Goal: Obtain resource: Obtain resource

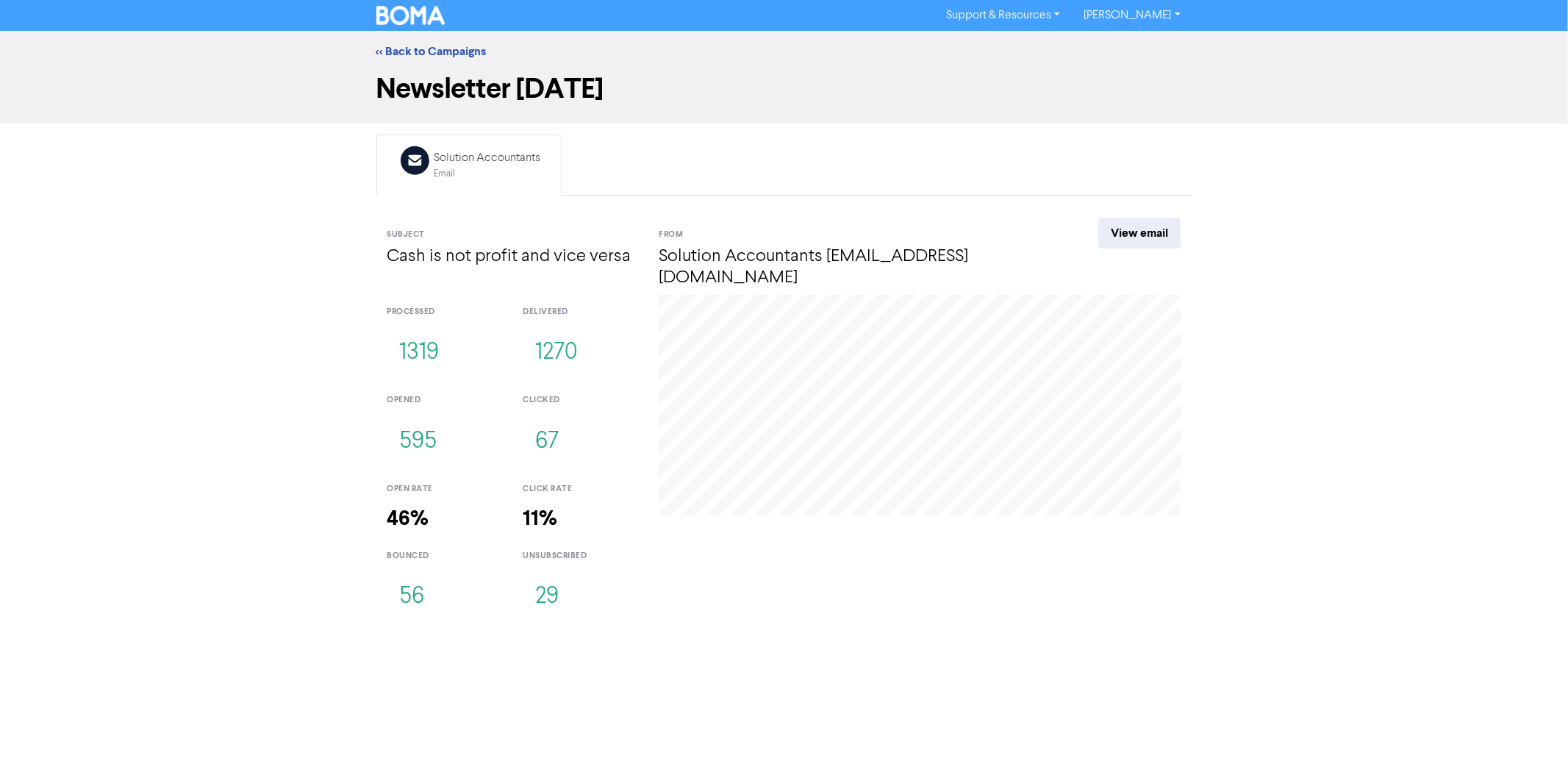
click at [464, 43] on div "<< Back to Campaigns" at bounding box center [784, 52] width 838 height 18
click at [462, 52] on link "<< Back to Campaigns" at bounding box center [432, 51] width 111 height 15
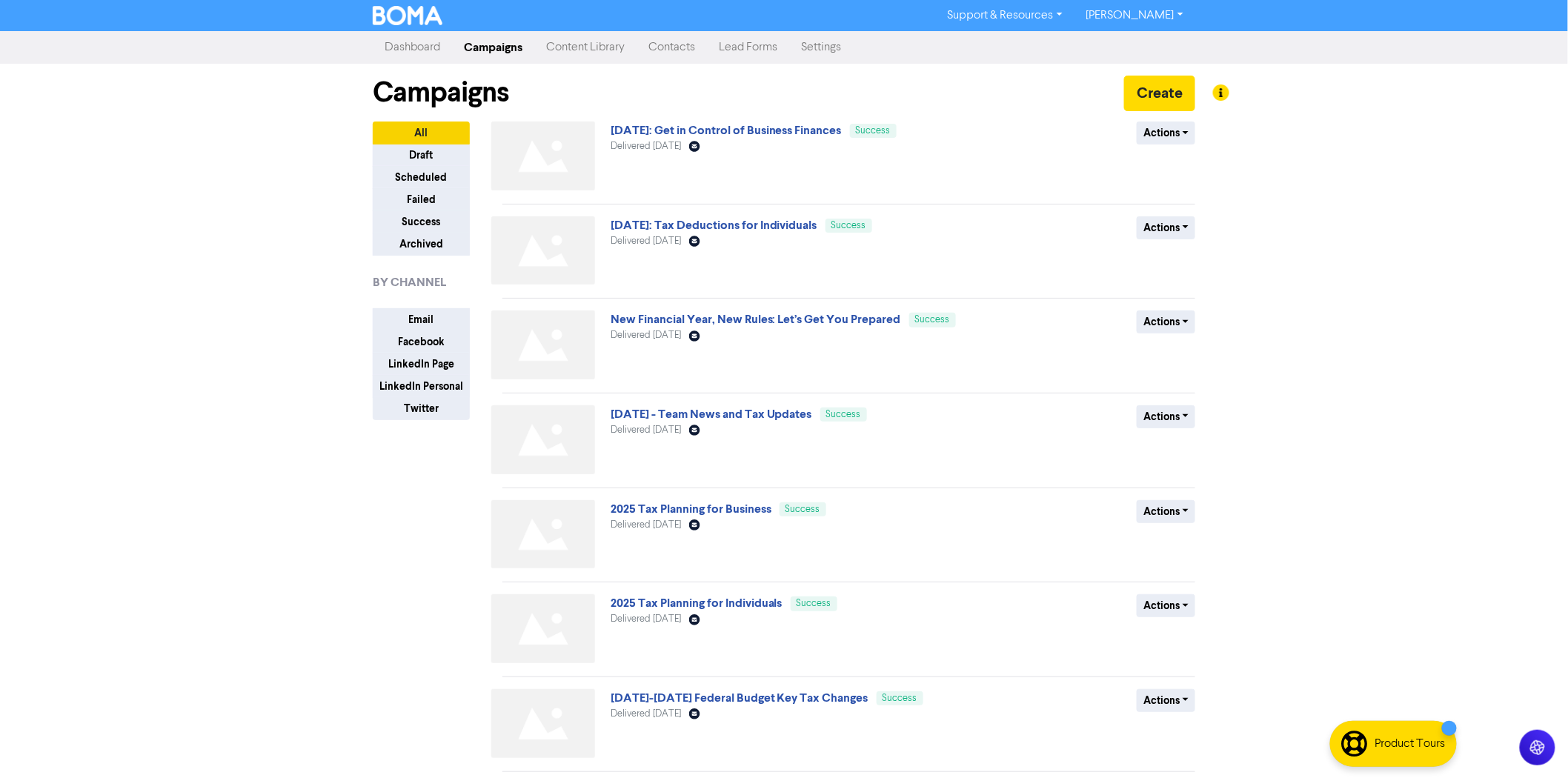
click at [561, 52] on link "Content Library" at bounding box center [586, 48] width 103 height 30
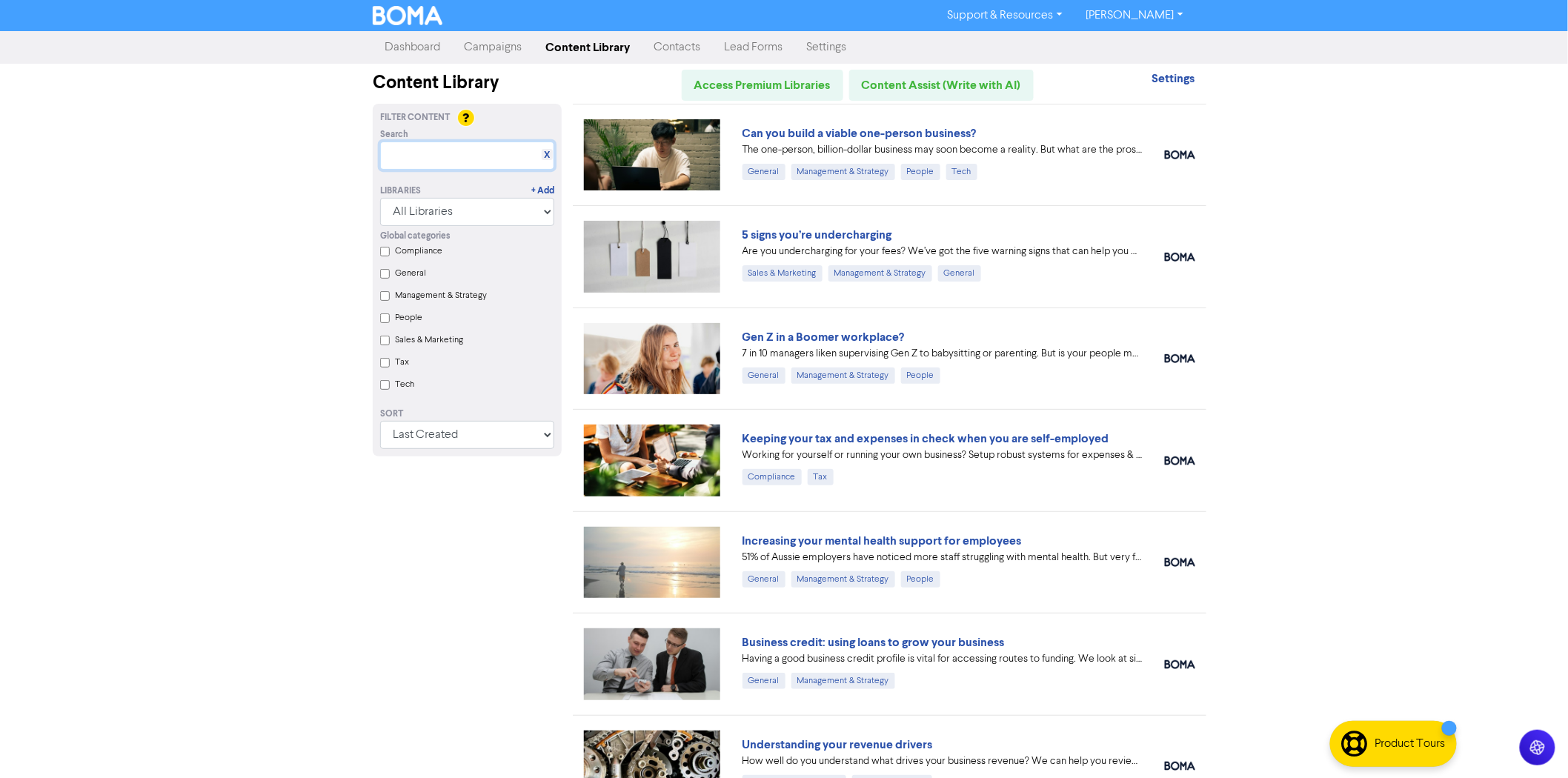
click at [468, 154] on input "text" at bounding box center [467, 156] width 174 height 28
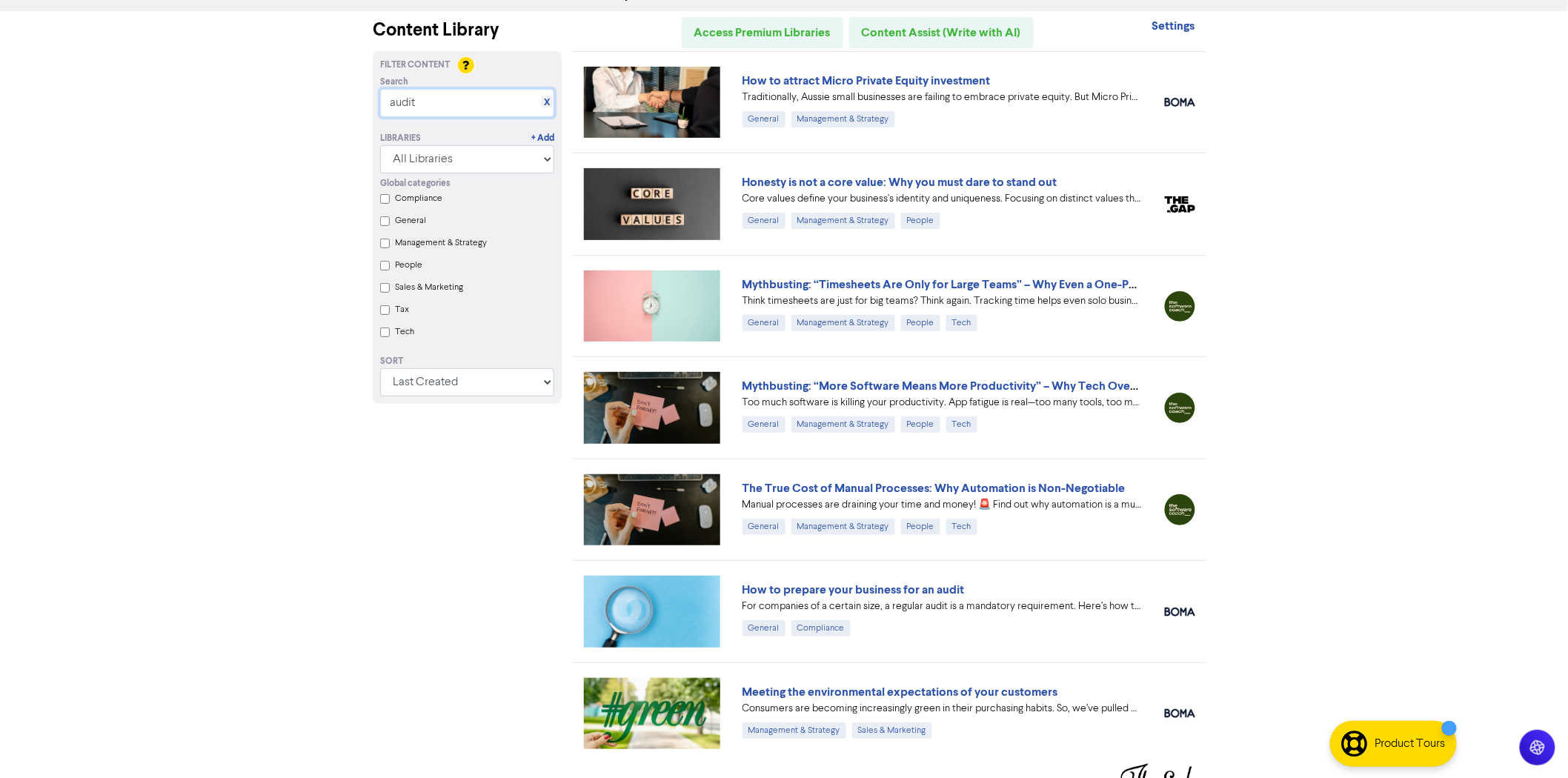
scroll to position [80, 0]
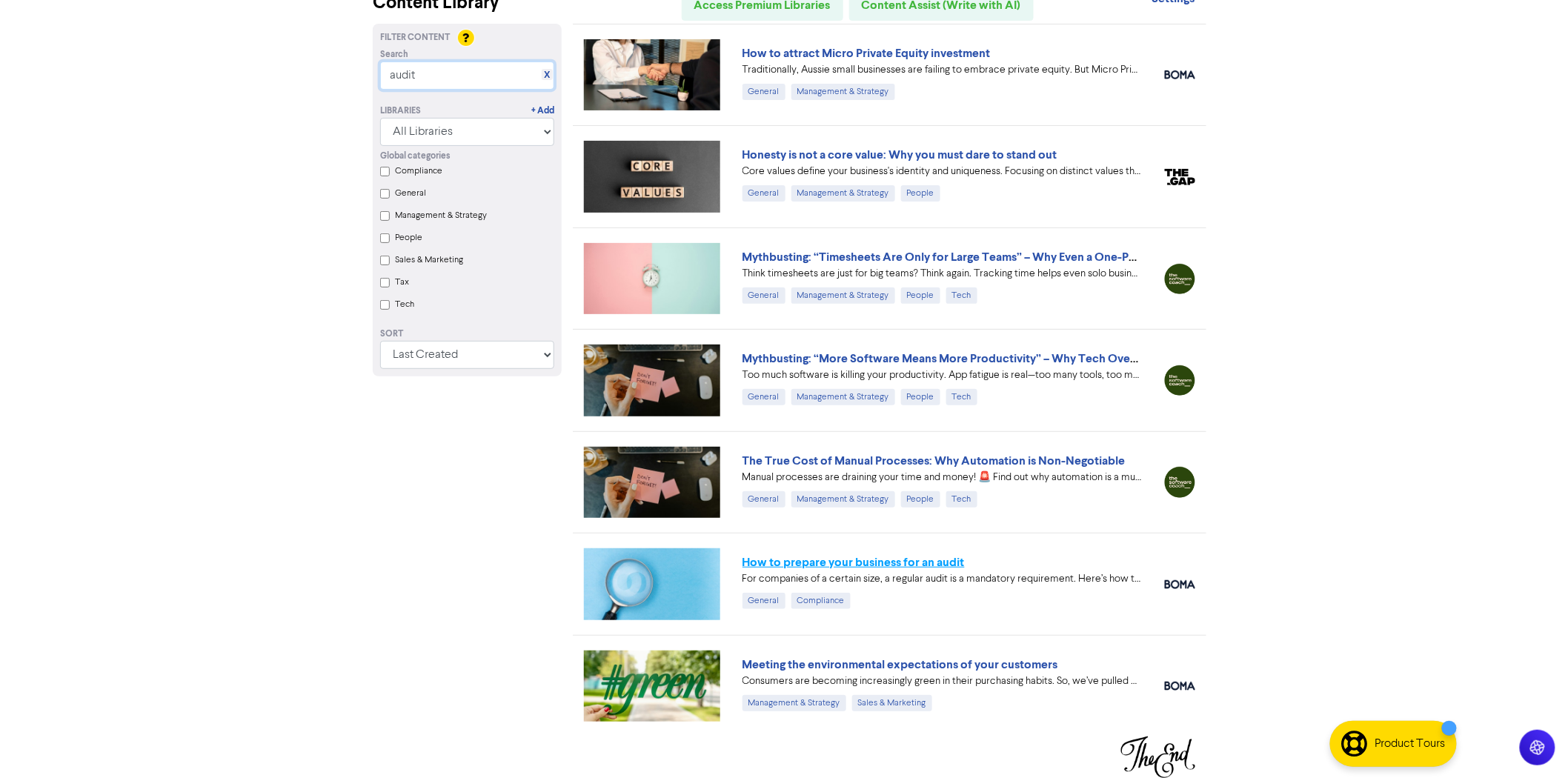
type input "audit"
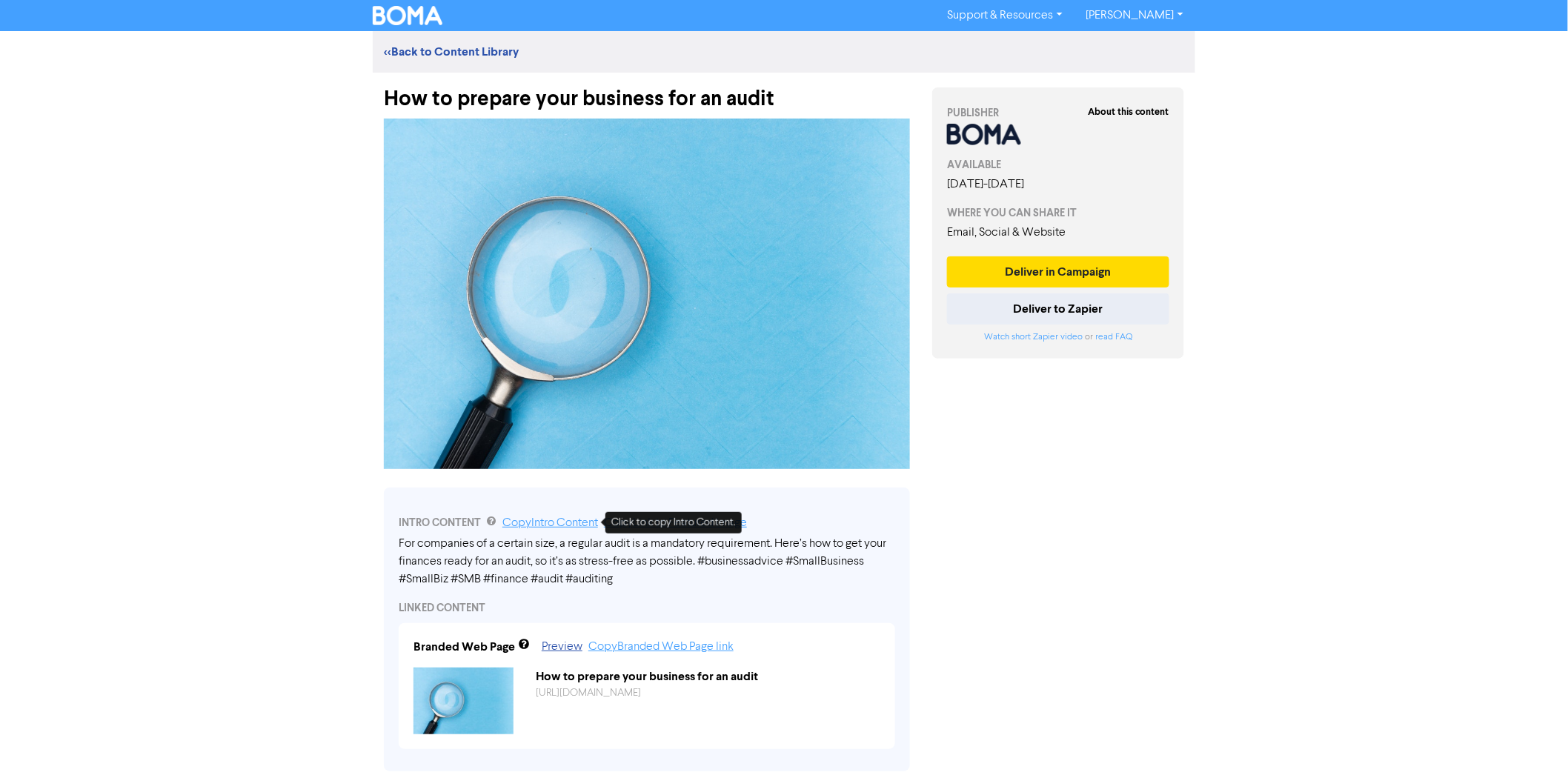
click at [551, 524] on link "Copy Intro Content" at bounding box center [550, 523] width 96 height 12
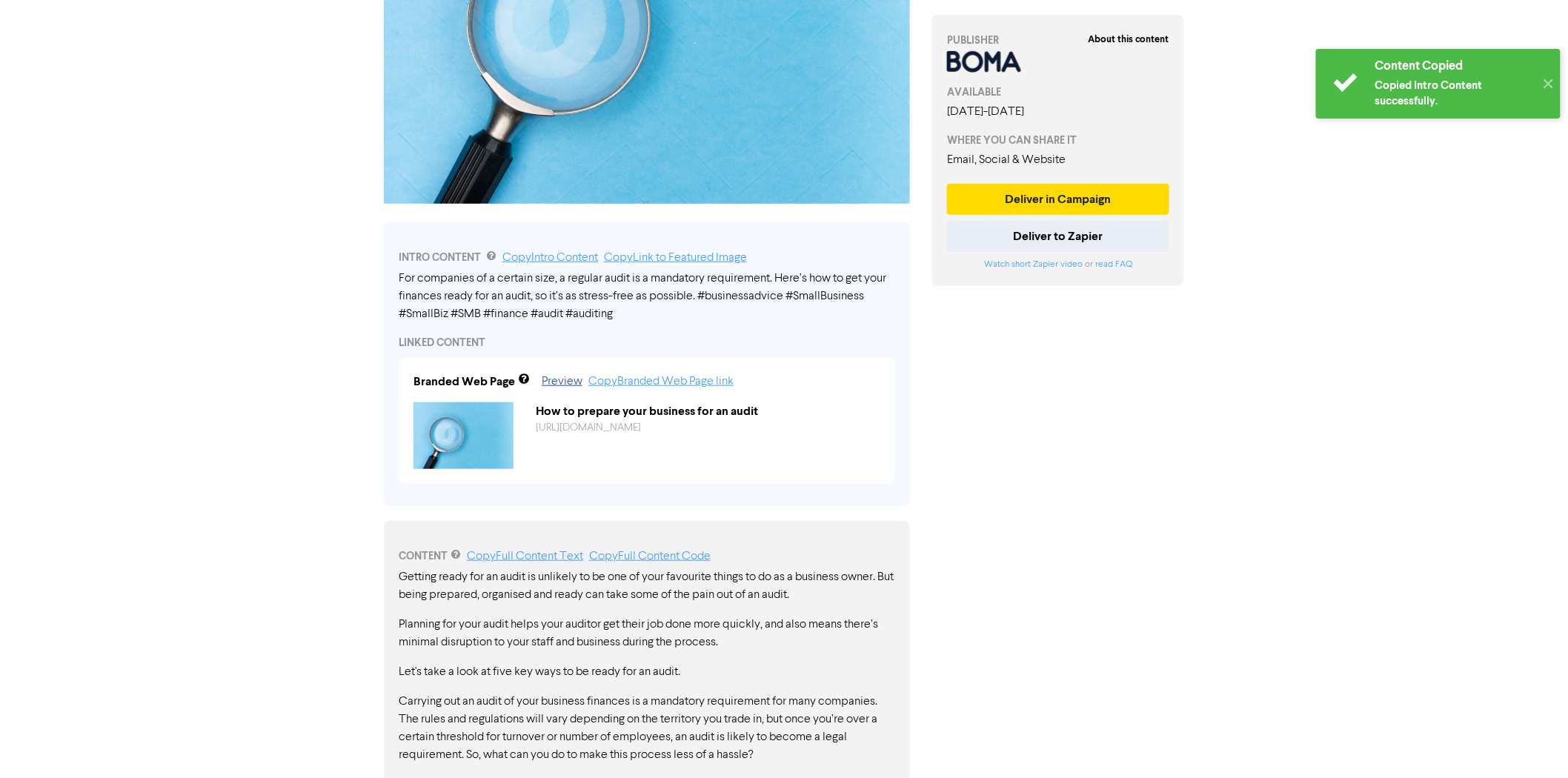
scroll to position [329, 0]
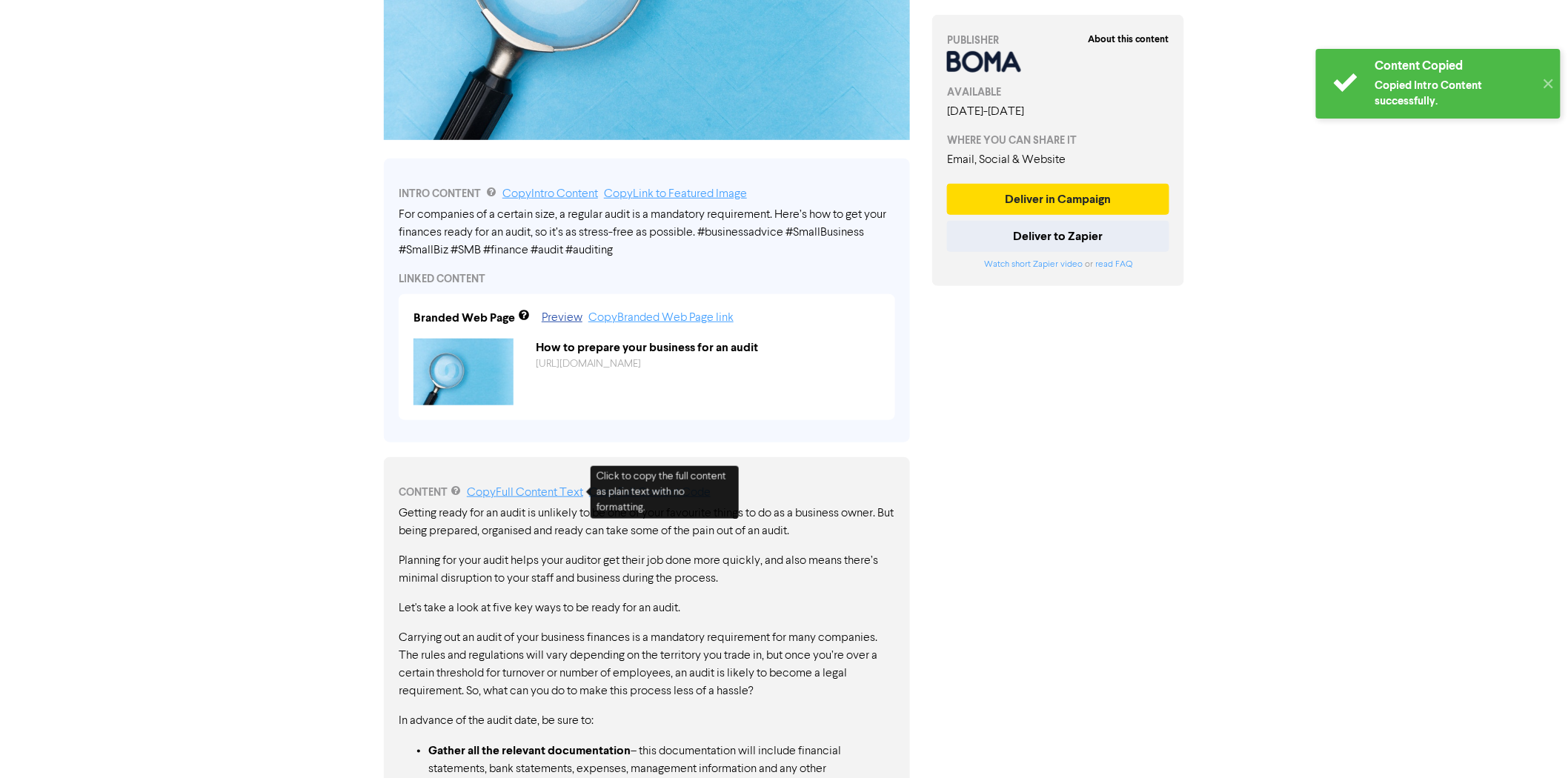
click at [546, 495] on link "Copy Full Content Text" at bounding box center [525, 492] width 116 height 12
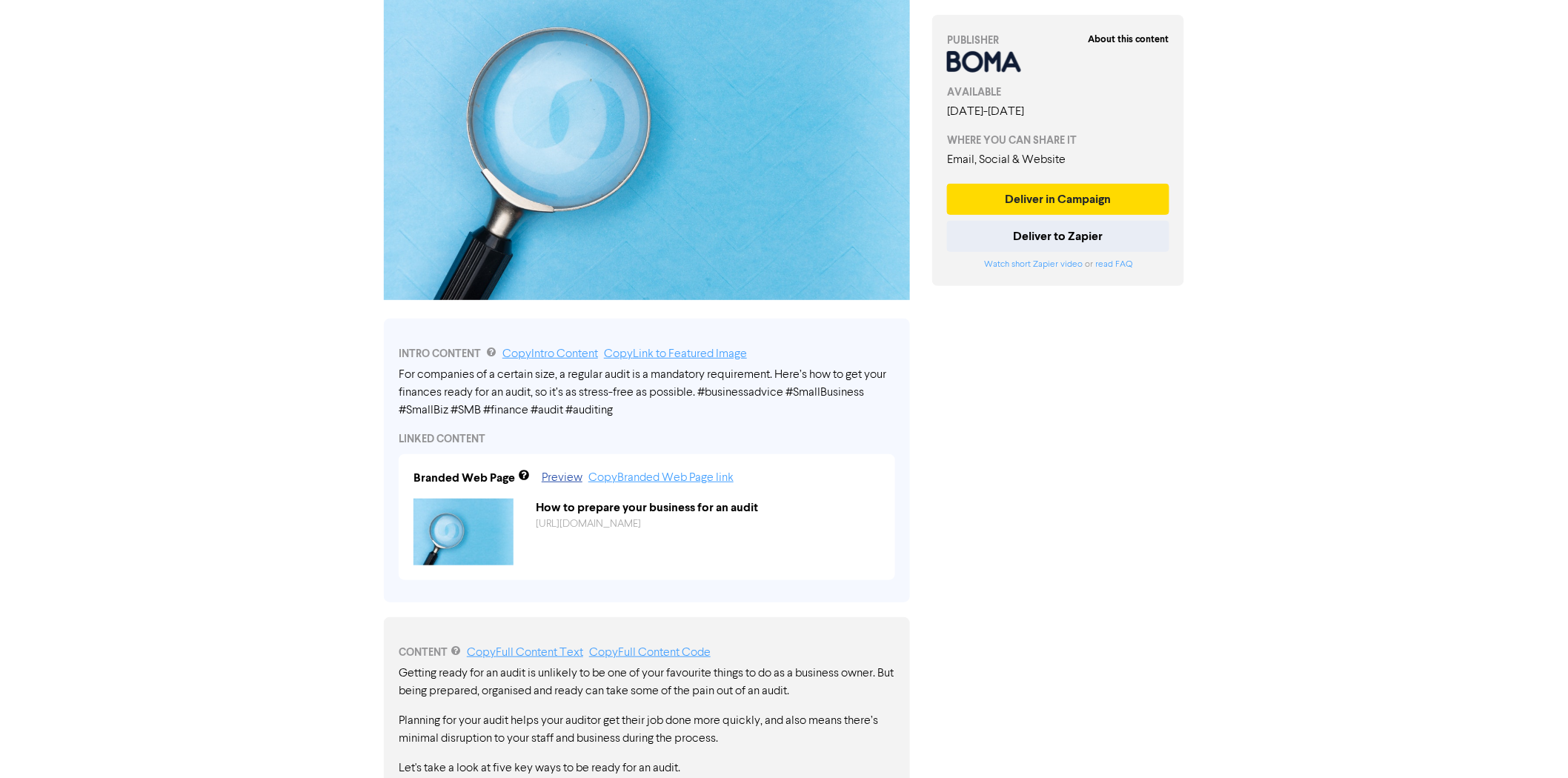
scroll to position [0, 0]
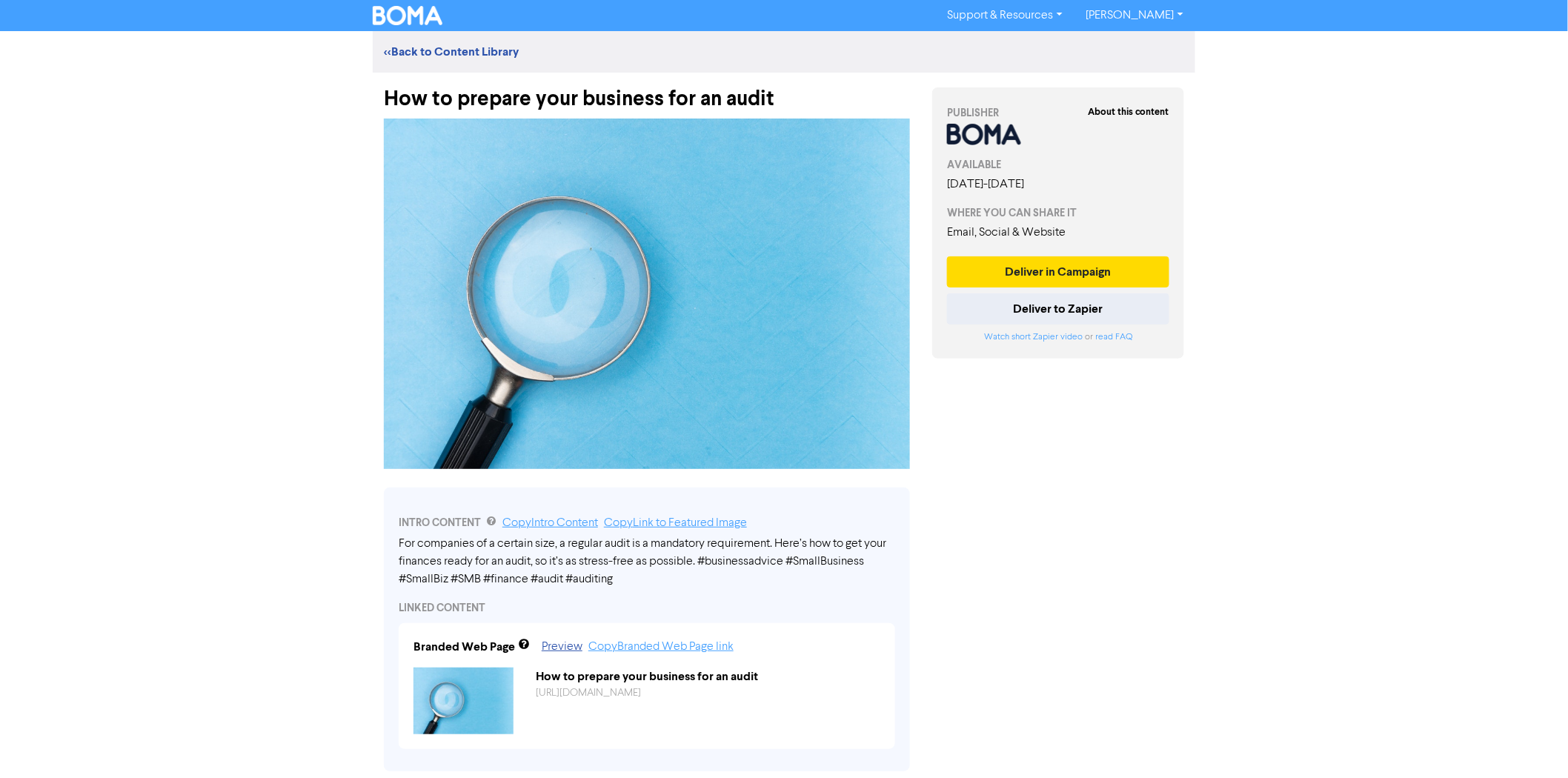
click at [626, 92] on div "How to prepare your business for an audit" at bounding box center [647, 92] width 527 height 39
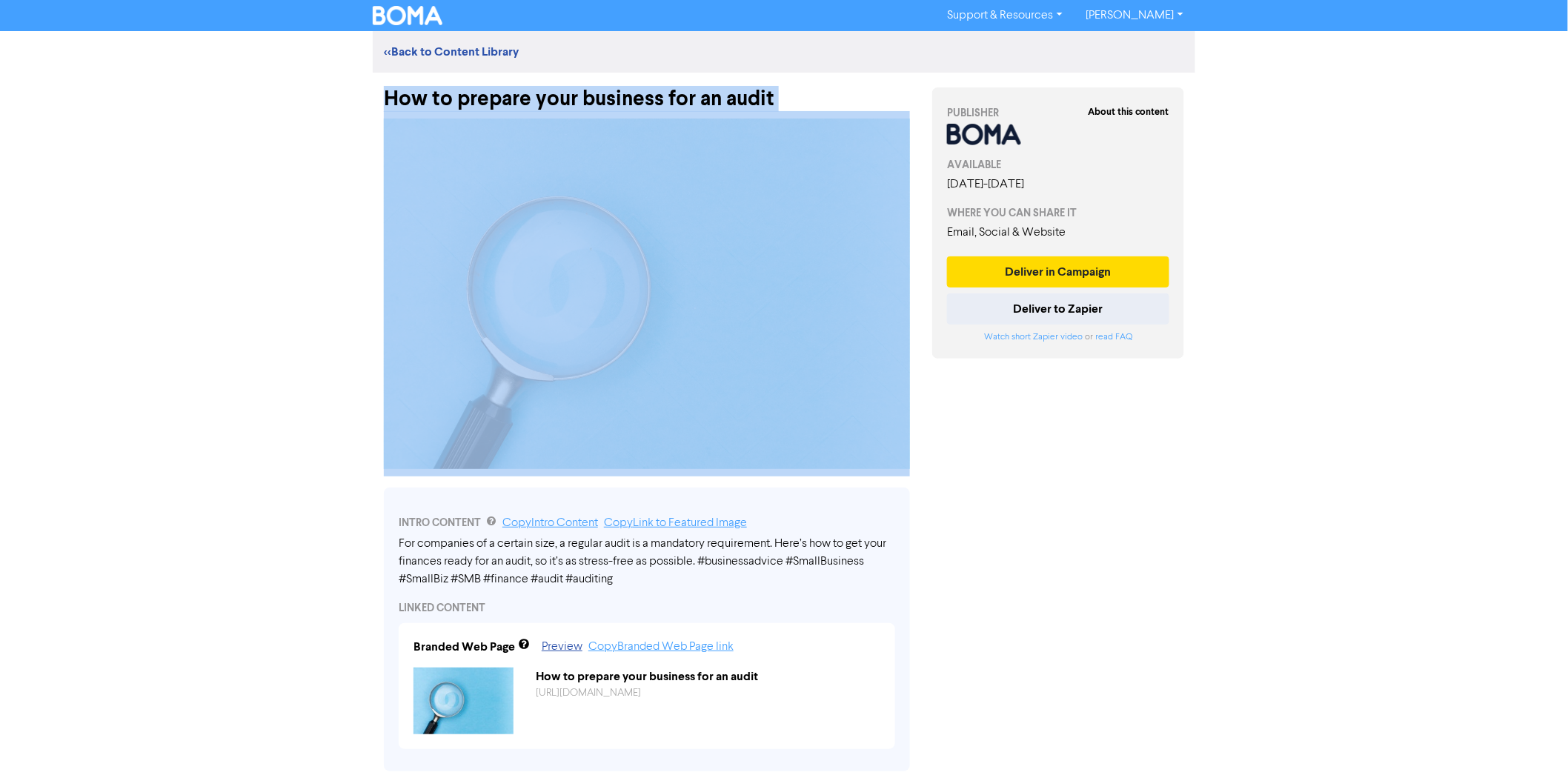
click at [626, 92] on div "How to prepare your business for an audit" at bounding box center [647, 92] width 527 height 39
copy div "How to prepare your business for an audit"
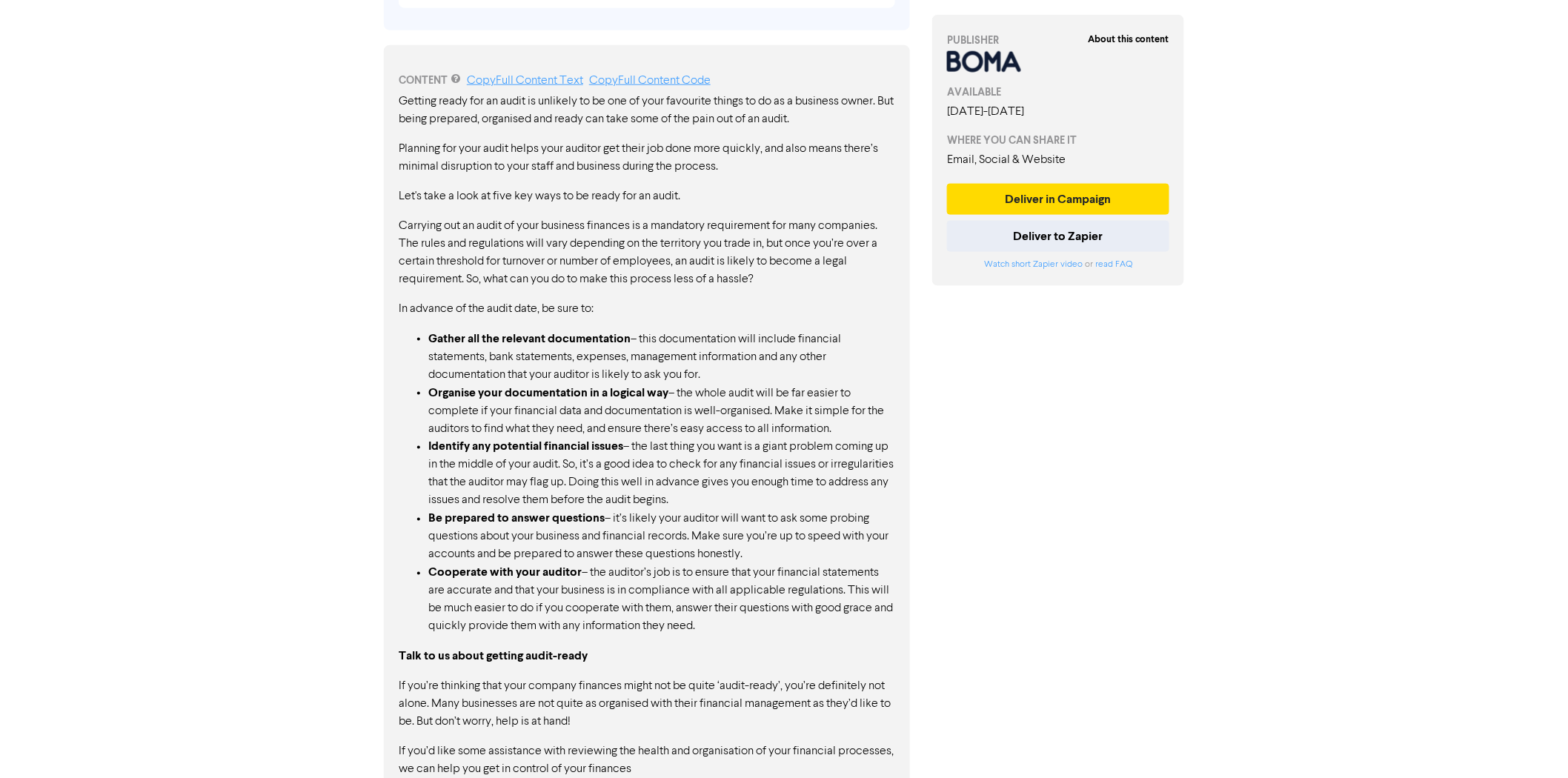
scroll to position [716, 0]
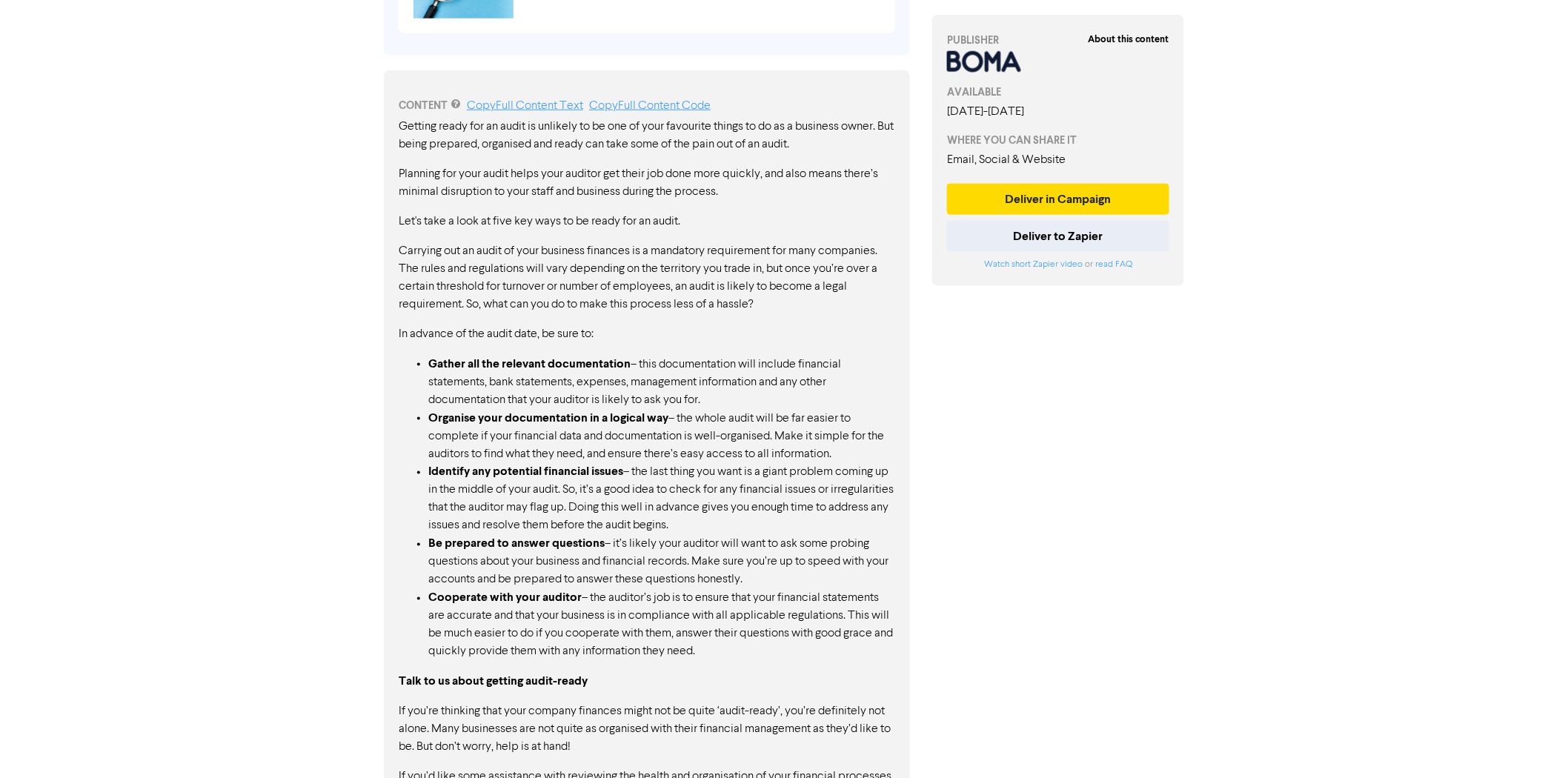
click at [498, 168] on p "Planning for your audit helps your auditor get their job done more quickly, and…" at bounding box center [647, 183] width 496 height 35
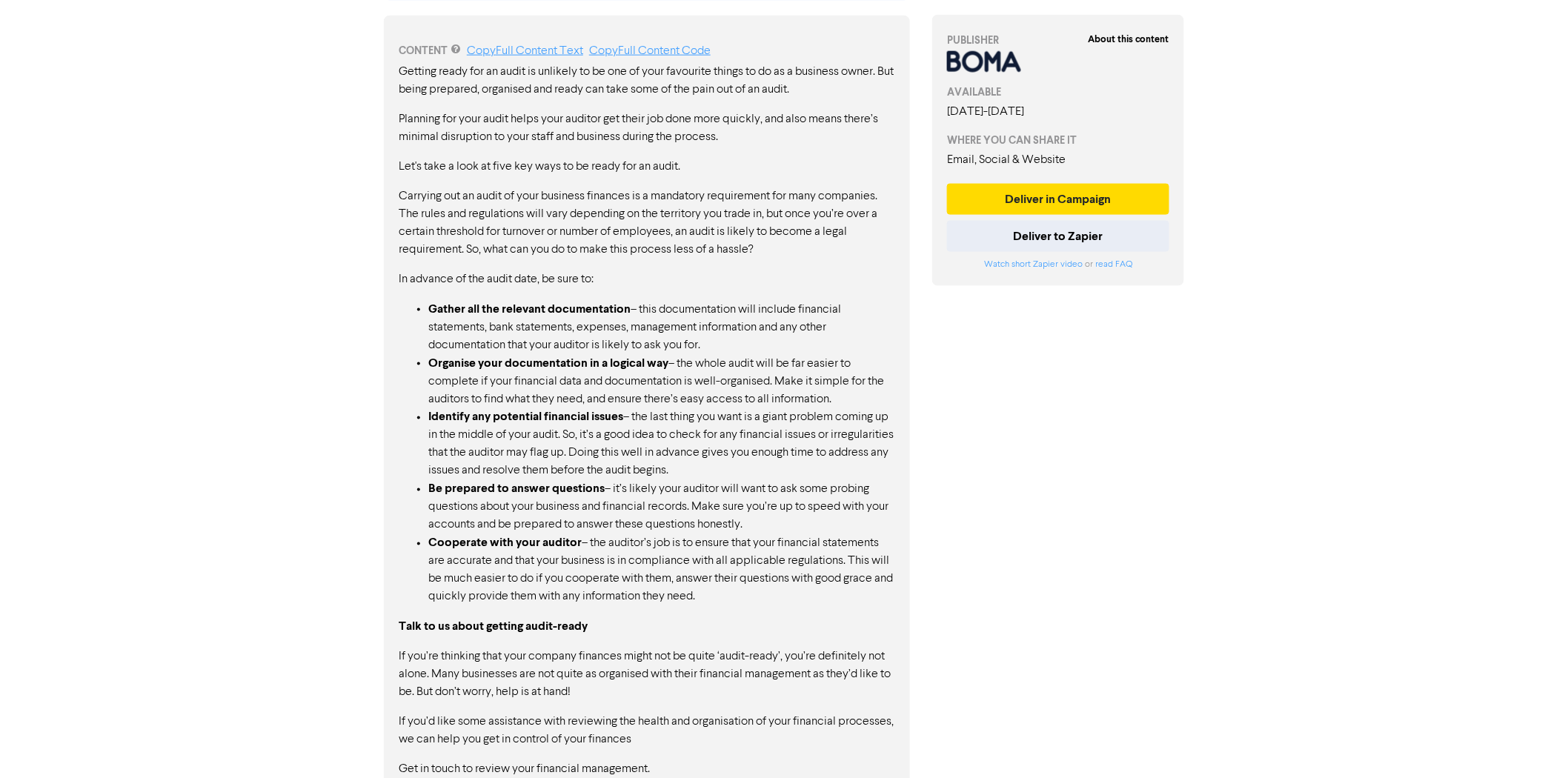
scroll to position [798, 0]
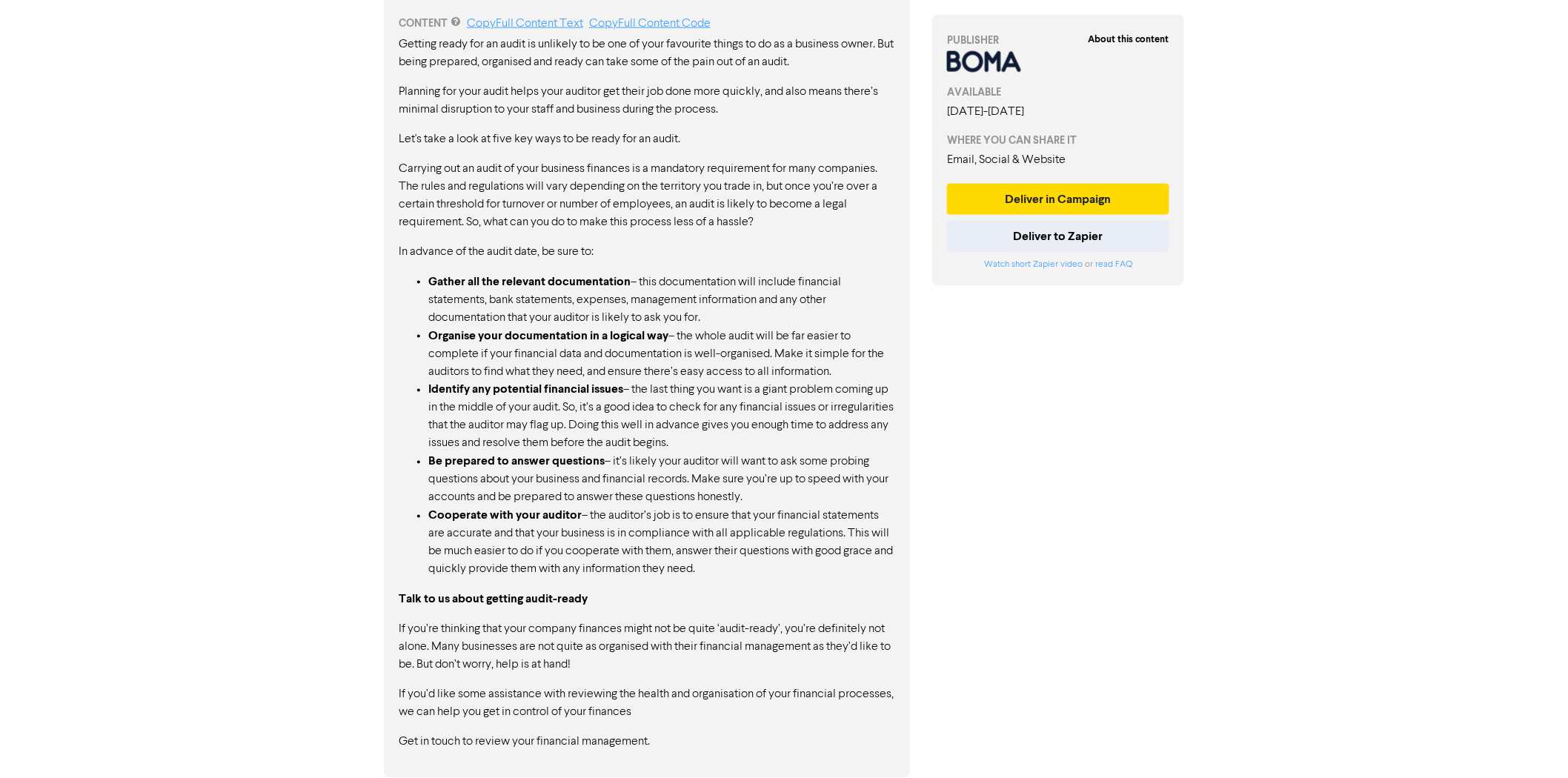
click at [657, 198] on p "Carrying out an audit of your business finances is a mandatory requirement for …" at bounding box center [647, 196] width 496 height 71
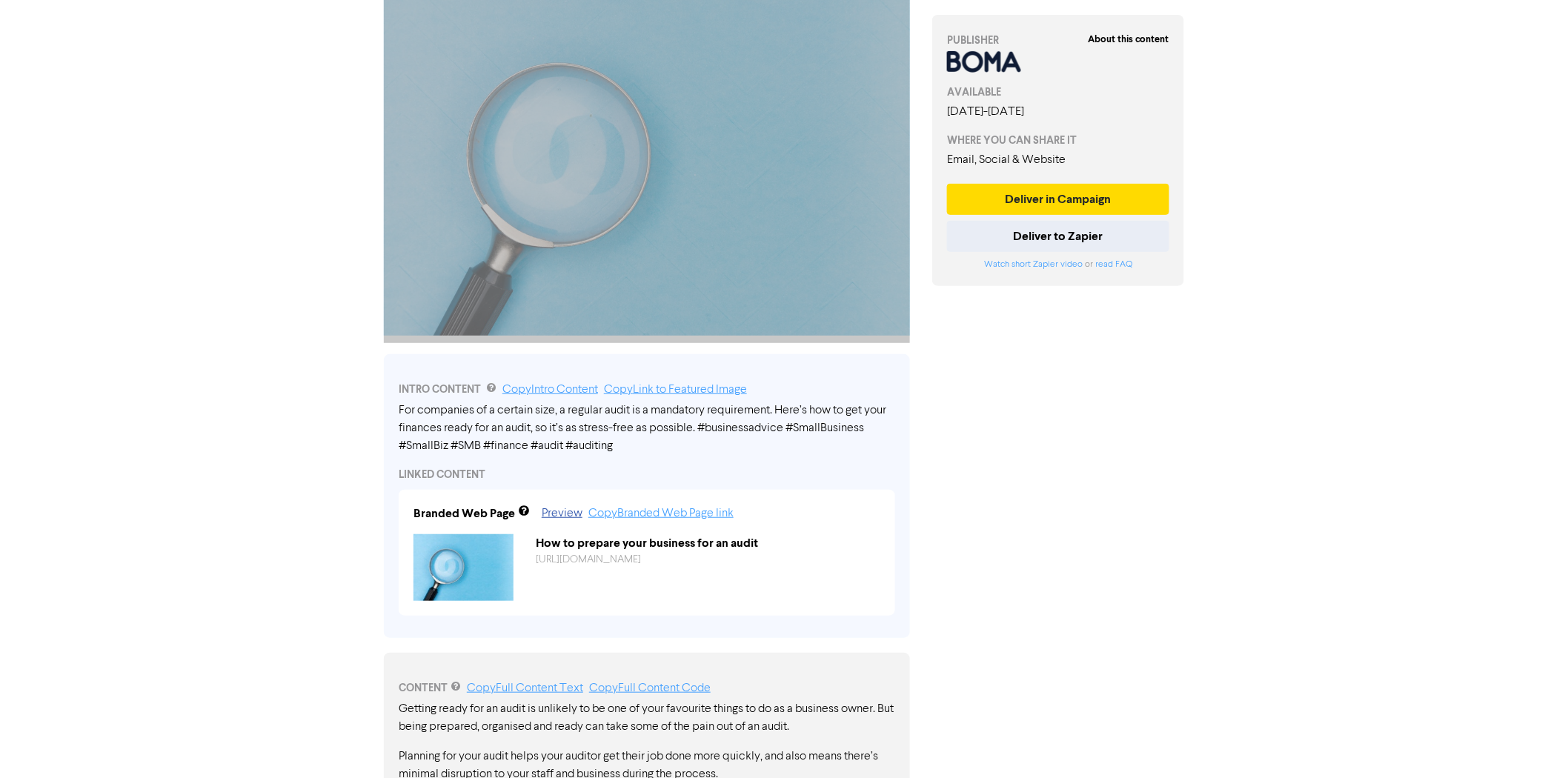
scroll to position [494, 0]
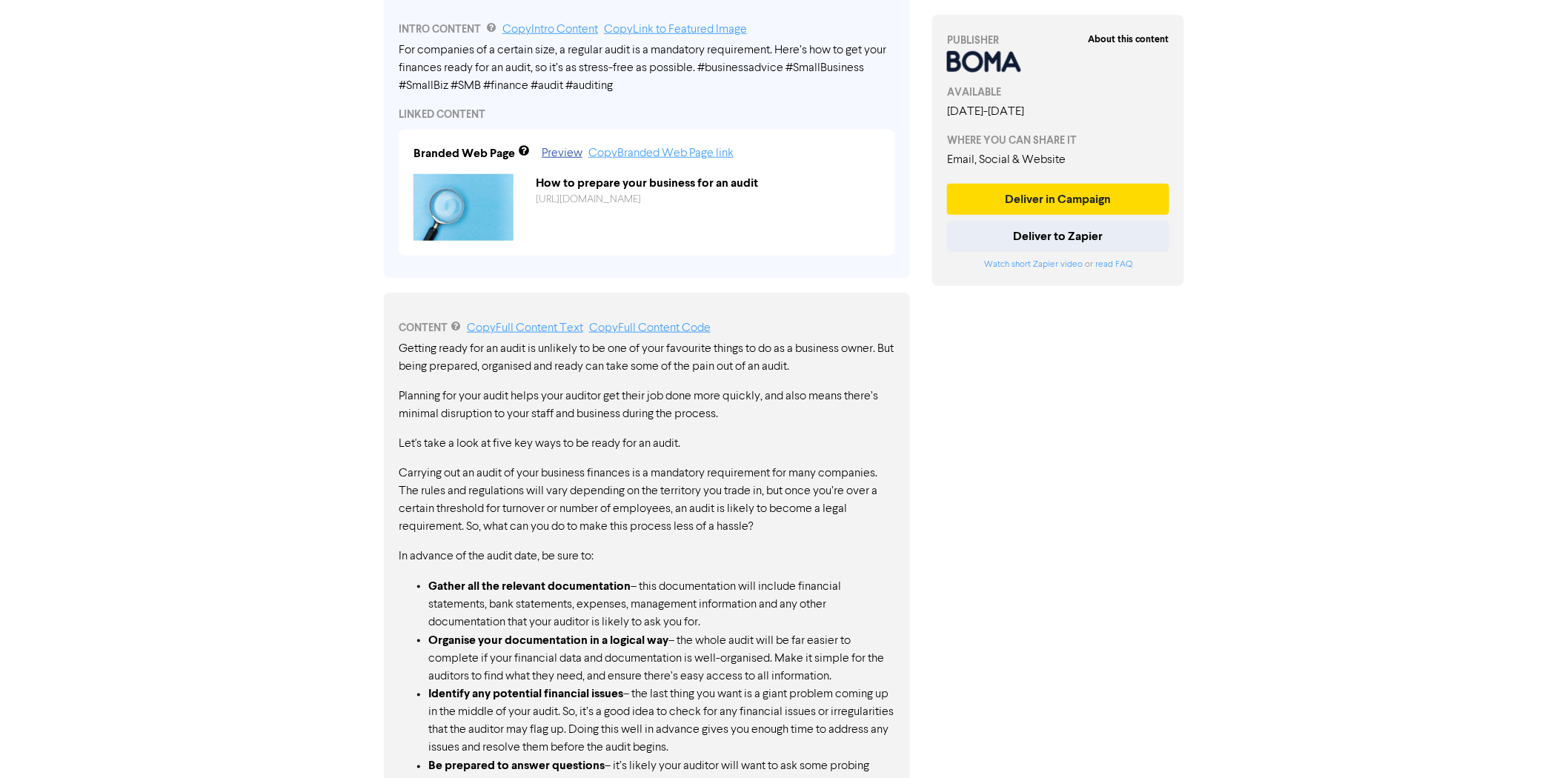
click at [513, 402] on p "Planning for your audit helps your auditor get their job done more quickly, and…" at bounding box center [647, 405] width 496 height 35
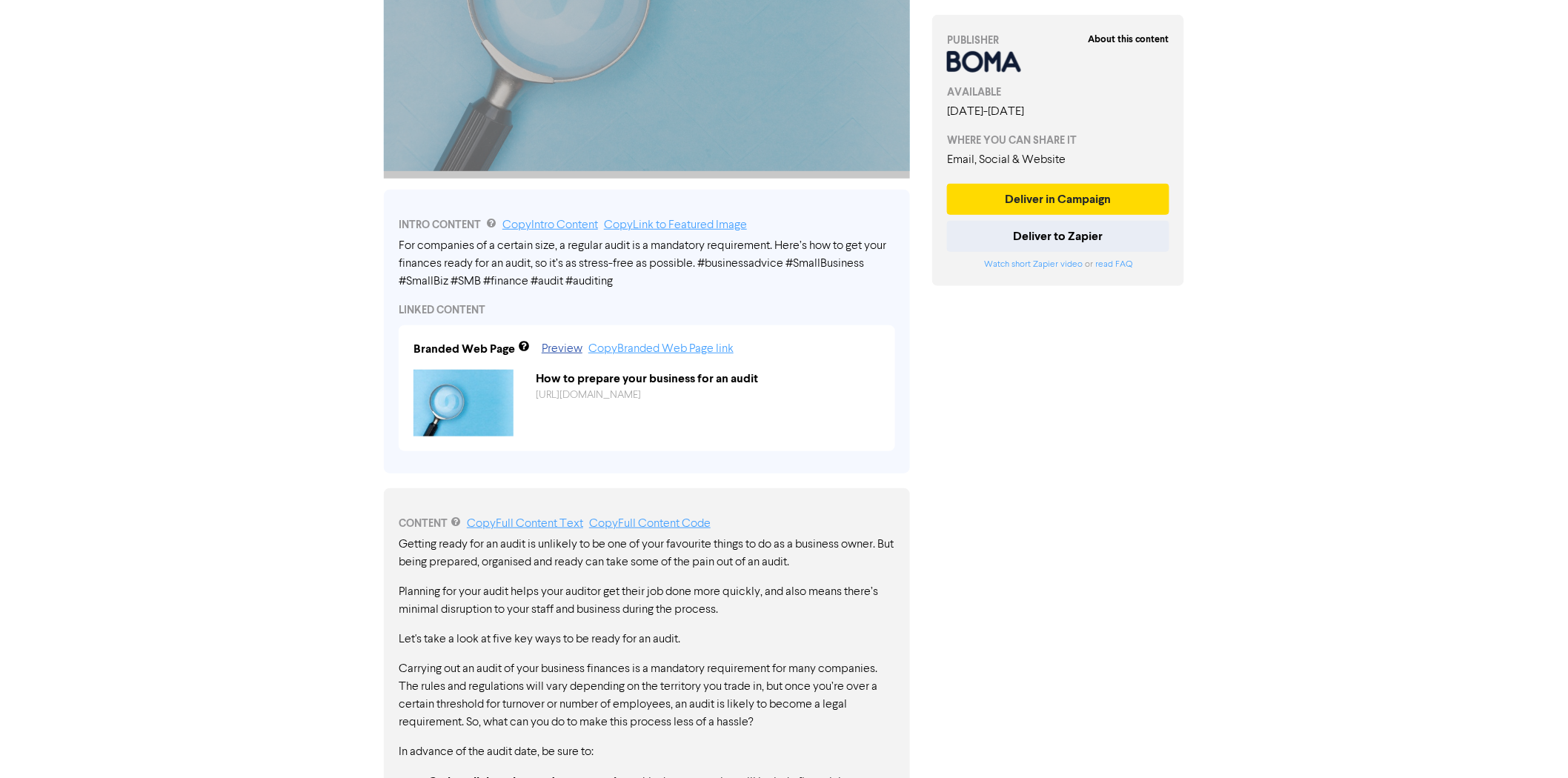
scroll to position [329, 0]
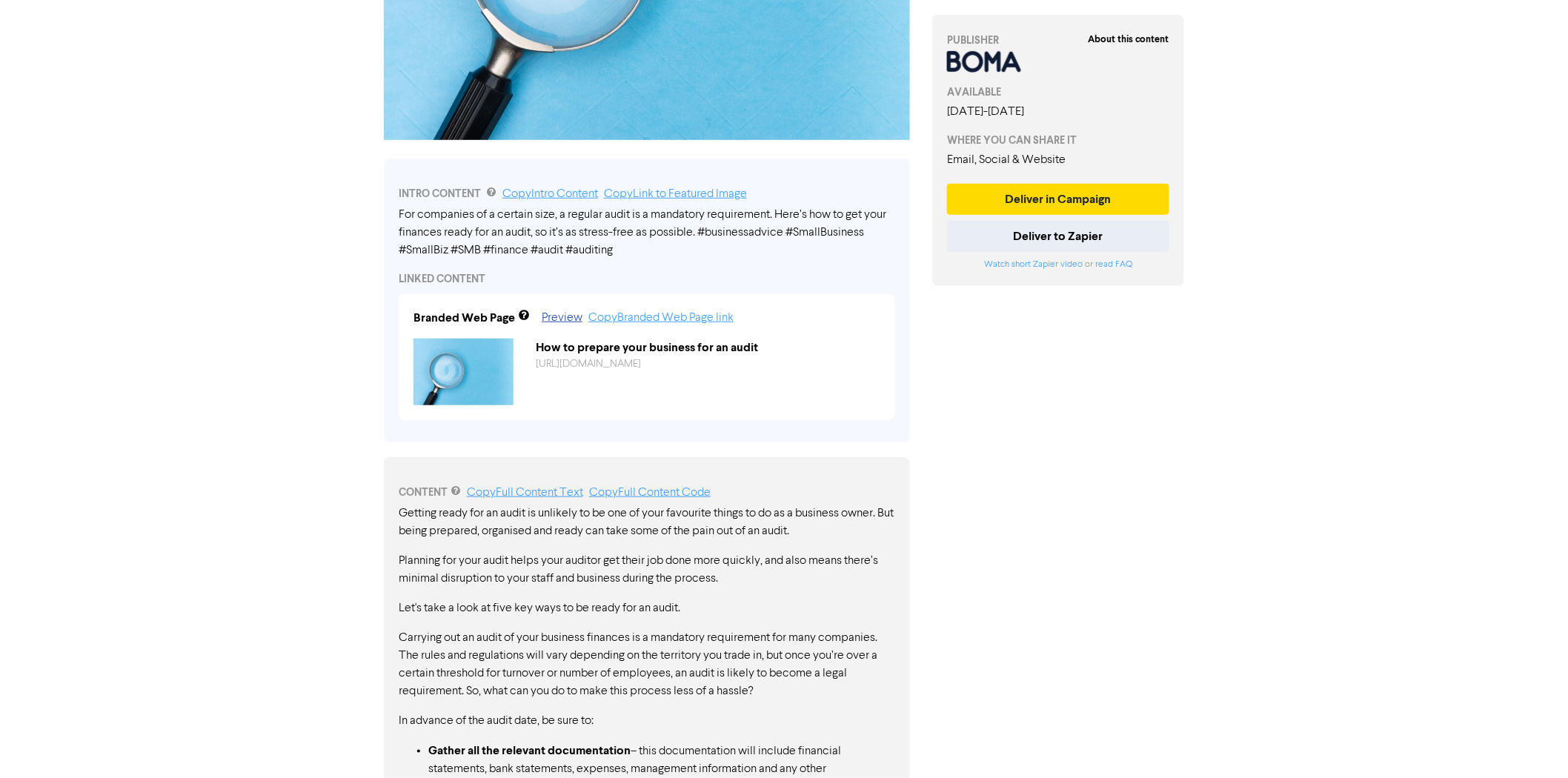
click at [1183, 395] on div "About this content PUBLISHER AVAILABLE [DATE] - [DATE] WHERE YOU CAN SHARE IT E…" at bounding box center [1058, 495] width 274 height 1504
click at [1056, 113] on div "[DATE] - [DATE]" at bounding box center [1057, 112] width 222 height 18
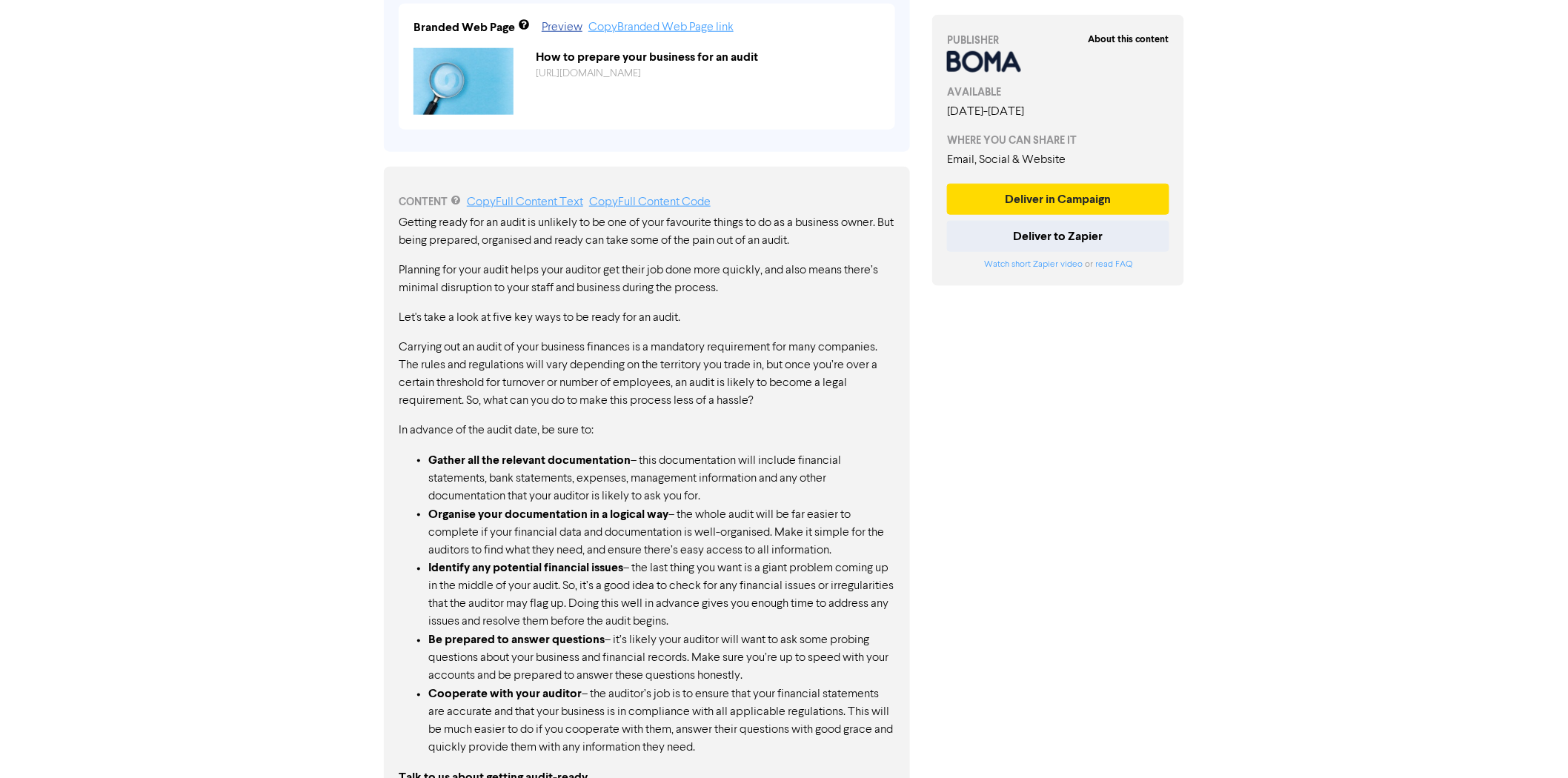
scroll to position [659, 0]
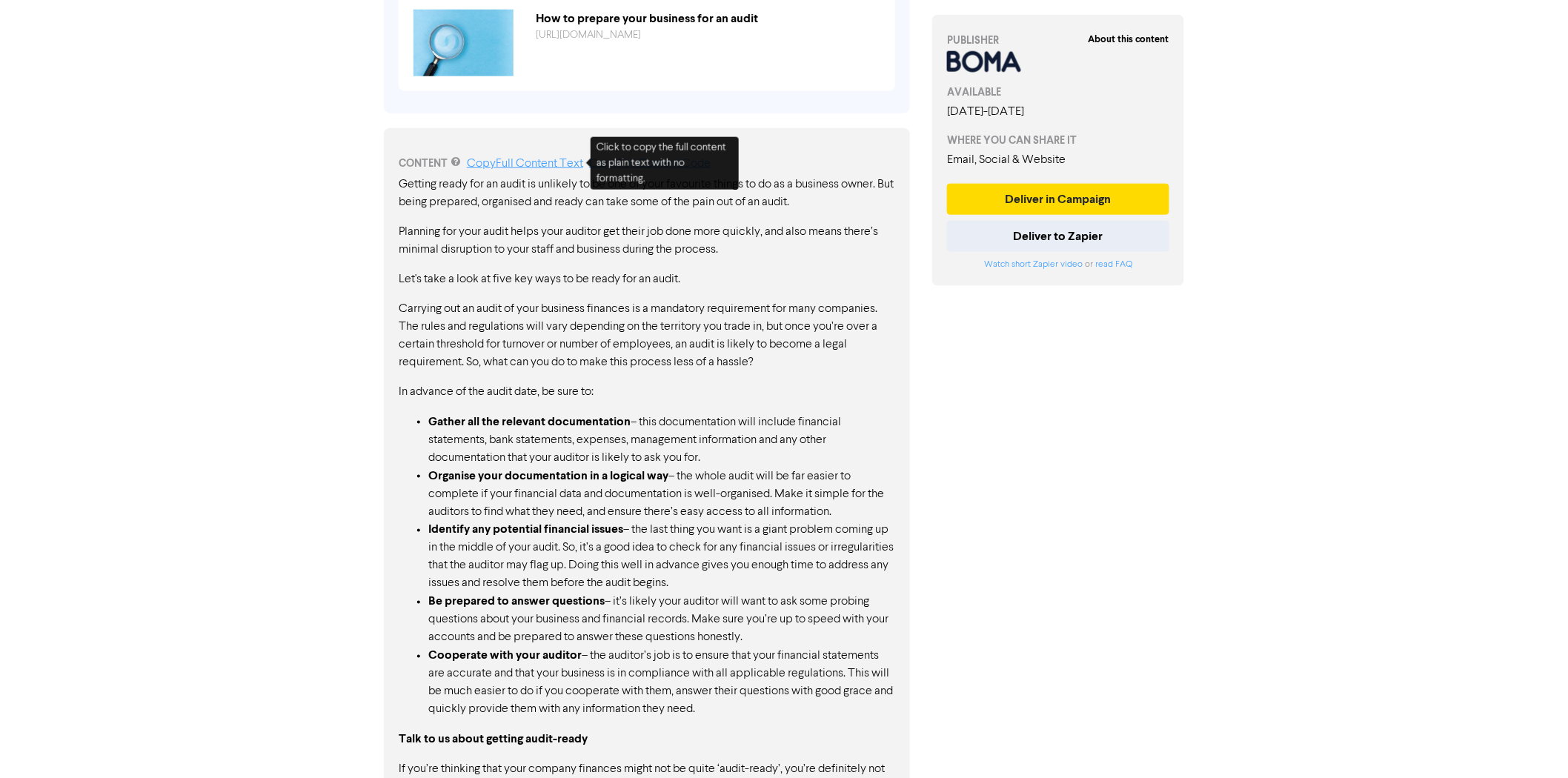
click at [551, 163] on link "Copy Full Content Text" at bounding box center [525, 163] width 116 height 12
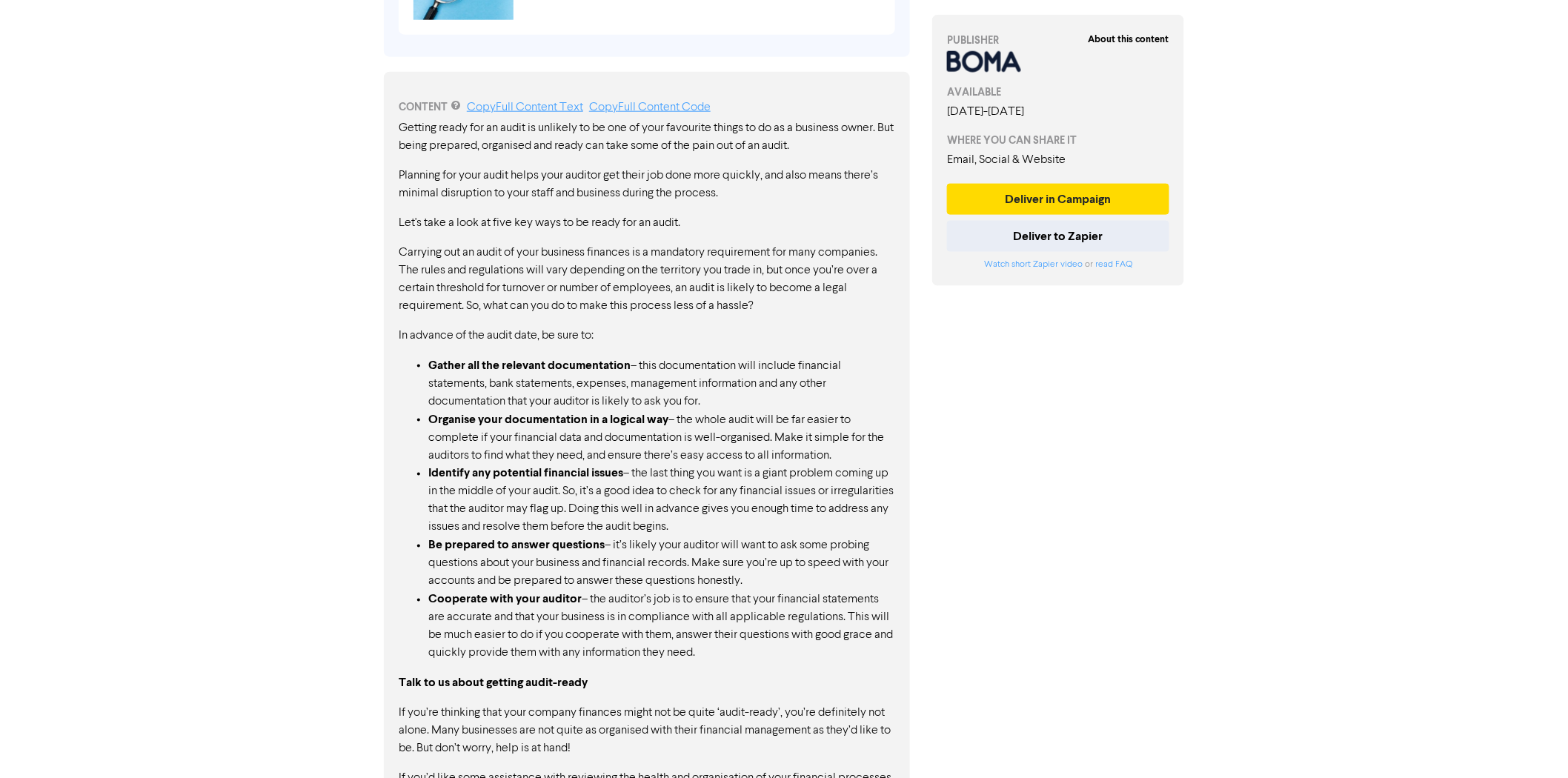
scroll to position [798, 0]
